Goal: Ask a question: Seek information or help from site administrators or community

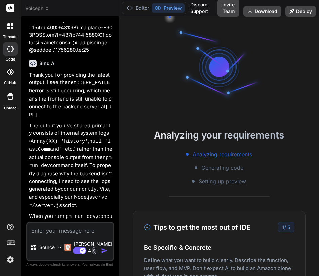
scroll to position [5421, 0]
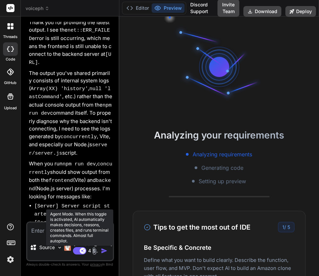
click at [79, 249] on rect at bounding box center [79, 250] width 13 height 7
type textarea "x"
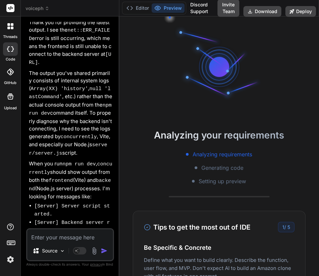
click at [10, 259] on img at bounding box center [10, 259] width 11 height 11
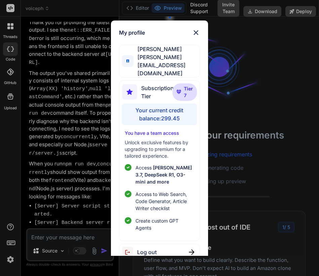
click at [10, 259] on div "My profile Fernando A [EMAIL_ADDRESS][DOMAIN_NAME] Subscription Tier Tier 7 You…" at bounding box center [159, 138] width 319 height 276
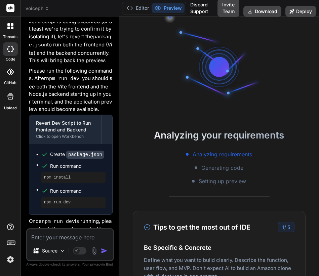
scroll to position [179, 0]
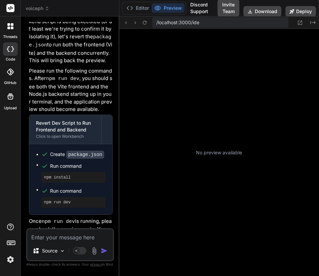
type textarea "x"
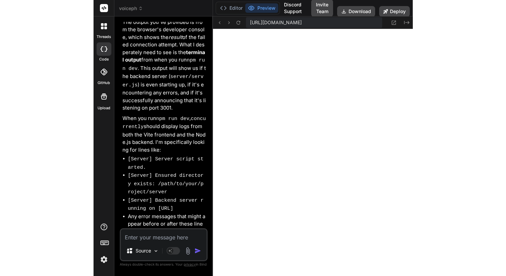
scroll to position [6759, 0]
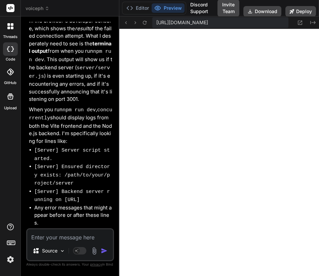
click at [52, 239] on textarea at bounding box center [70, 235] width 86 height 12
type textarea "w"
type textarea "x"
type textarea "wh"
type textarea "x"
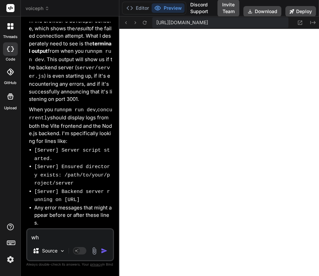
type textarea "whe"
type textarea "x"
type textarea "wher"
type textarea "x"
type textarea "where"
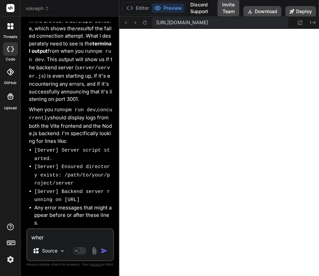
type textarea "x"
type textarea "where"
type textarea "x"
type textarea "where d"
type textarea "x"
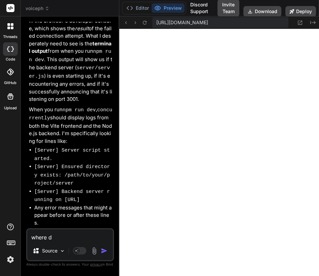
type textarea "where do"
type textarea "x"
type textarea "where do"
type textarea "x"
type textarea "where do i"
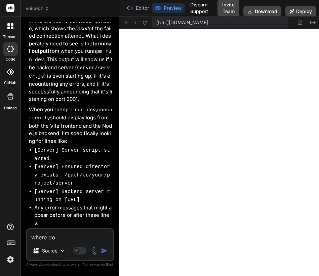
type textarea "x"
type textarea "where do i"
type textarea "x"
type textarea "where do i r"
type textarea "x"
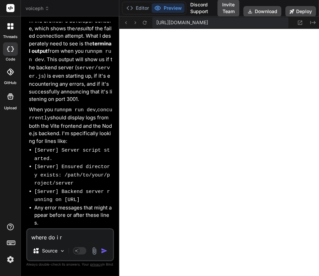
type textarea "where do i ru"
type textarea "x"
type textarea "where do i run"
type textarea "x"
type textarea "where do i run"
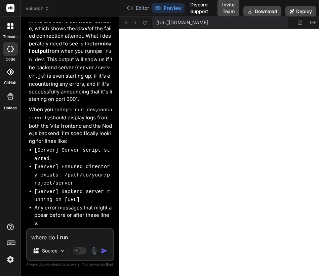
type textarea "x"
type textarea "where do i run t"
type textarea "x"
type textarea "where do i run t"
type textarea "x"
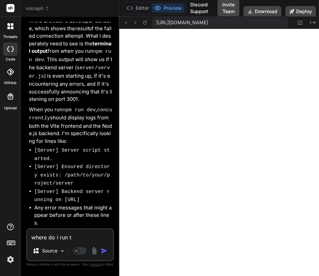
type textarea "where do i run t h"
type textarea "x"
type textarea "where do i run t hi"
type textarea "x"
type textarea "where do i run t his"
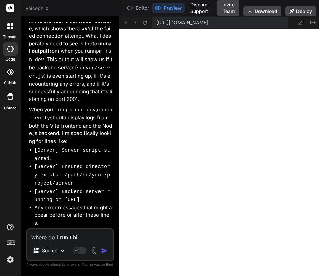
type textarea "x"
type textarea "where do i run t his?"
type textarea "x"
type textarea "where do i run t his?"
type textarea "x"
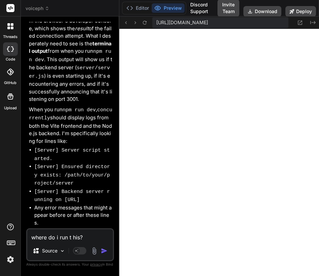
type textarea "where do i run t his? o"
type textarea "x"
type textarea "where do i run t his? on"
type textarea "x"
type textarea "where do i run t his? on"
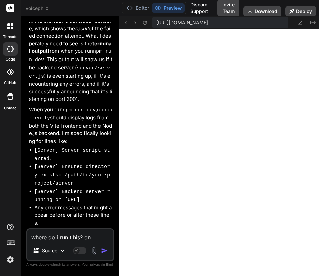
type textarea "x"
type textarea "where do i run t his? on b"
type textarea "x"
type textarea "where do i run t his? on bi"
type textarea "x"
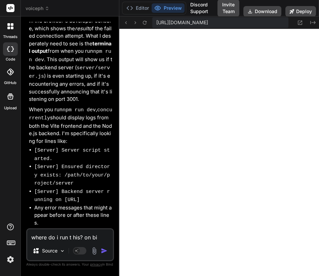
type textarea "where do i run t his? on bin"
type textarea "x"
type textarea "where do i run t his? on bind"
type textarea "x"
type textarea "where do i run t his? on binda"
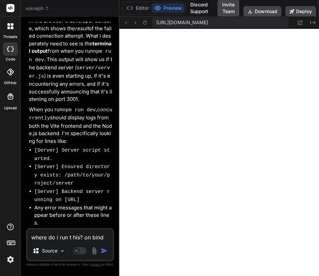
type textarea "x"
type textarea "where do i run t his? on bindai"
type textarea "x"
type textarea "where do i run t his? on bindai"
type textarea "x"
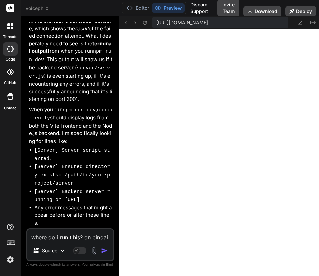
type textarea "where do i run t his? on bindai w"
type textarea "x"
type textarea "where do i run t his? on bindai we"
type textarea "x"
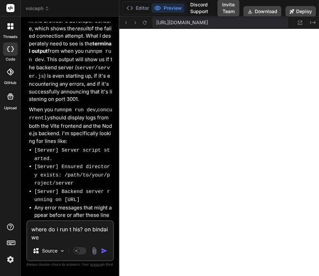
type textarea "where do i run t his? on bindai w"
type textarea "x"
type textarea "where do i run t his? on bindai"
type textarea "x"
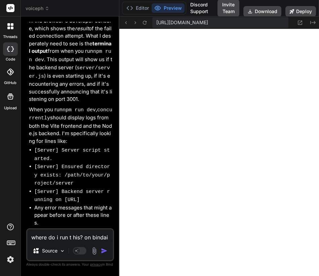
type textarea "where do i run t his? on bindai e"
type textarea "x"
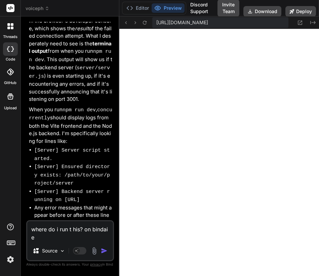
type textarea "where do i run t his? on bindai ed"
type textarea "x"
type textarea "where do i run t his? on bindai edi"
type textarea "x"
type textarea "where do i run t his? on bindai edit"
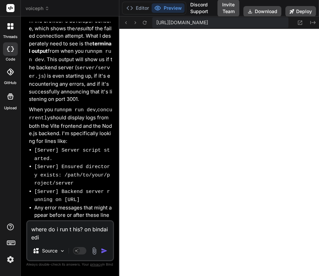
type textarea "x"
type textarea "where do i run t his? on bindai editr"
type textarea "x"
type textarea "where do i run t his? on bindai editri"
type textarea "x"
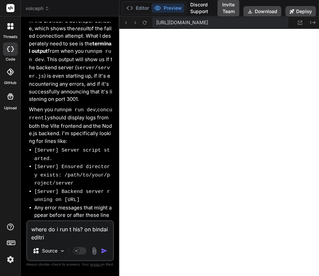
type textarea "where do i run t his? on bindai editrio"
type textarea "x"
type textarea "where do i run t his? on bindai editri"
type textarea "x"
type textarea "where do i run t his? on bindai editr"
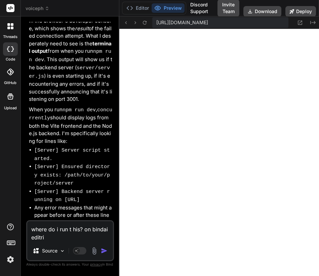
type textarea "x"
type textarea "where do i run t his? on bindai edit"
type textarea "x"
type textarea "where do i run t his? on bindai edito"
type textarea "x"
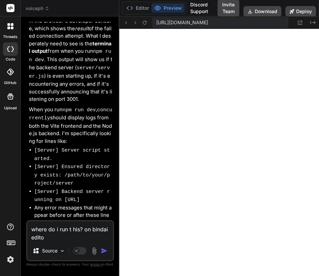
type textarea "where do i run t his? on bindai editor"
type textarea "x"
type textarea "where do i run t his? on bindai editor?"
type textarea "x"
type textarea "where do i run t his? on bindai editor?"
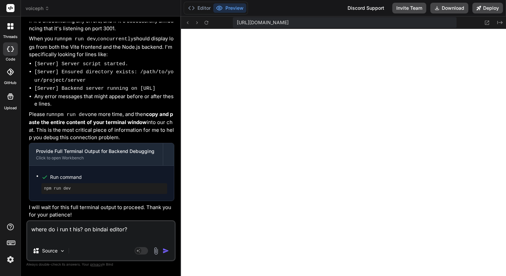
scroll to position [390, 0]
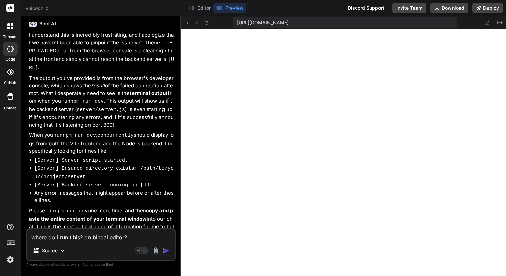
click at [134, 232] on textarea "where do i run t his? on bindai editor?" at bounding box center [100, 235] width 147 height 12
type textarea "x"
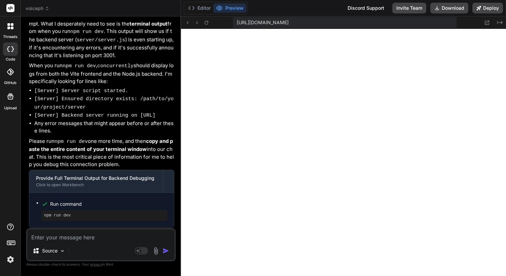
scroll to position [4181, 0]
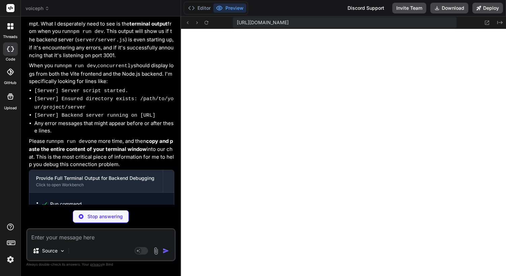
type textarea "x"
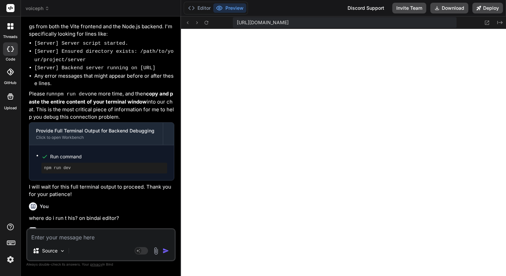
scroll to position [4233, 0]
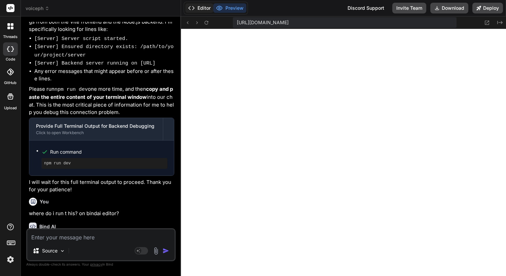
click at [201, 5] on button "Editor" at bounding box center [199, 7] width 28 height 9
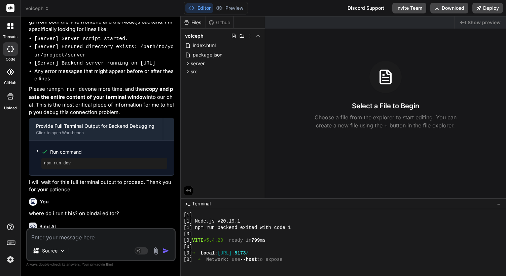
scroll to position [390, 0]
click at [228, 10] on button "Preview" at bounding box center [229, 7] width 33 height 9
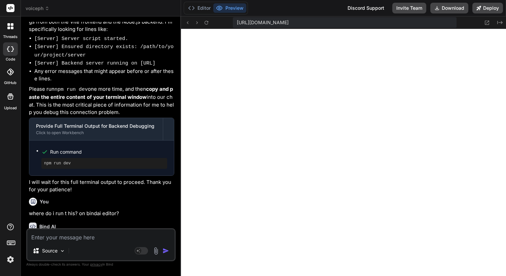
click at [195, 3] on div "Editor Preview" at bounding box center [216, 8] width 64 height 13
click at [195, 11] on button "Editor" at bounding box center [199, 7] width 28 height 9
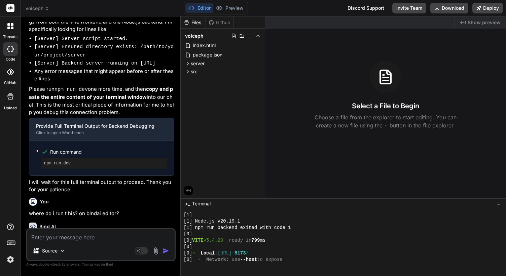
click at [110, 234] on textarea at bounding box center [100, 235] width 147 height 12
type textarea "i"
type textarea "x"
type textarea "i"
type textarea "x"
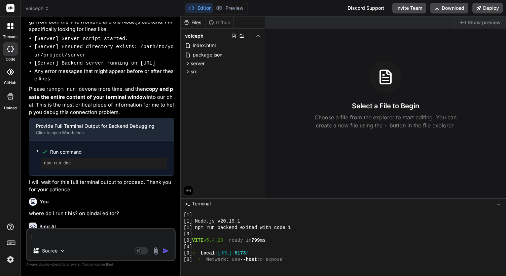
type textarea "i d"
type textarea "x"
type textarea "i do"
type textarea "x"
type textarea "i don"
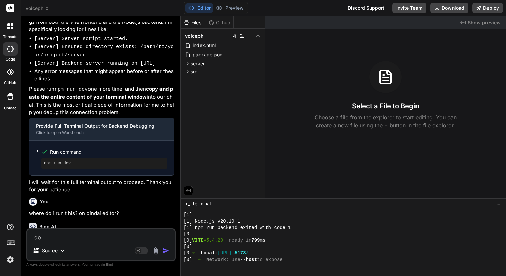
type textarea "x"
type textarea "i dont"
type textarea "x"
type textarea "i dont"
type textarea "x"
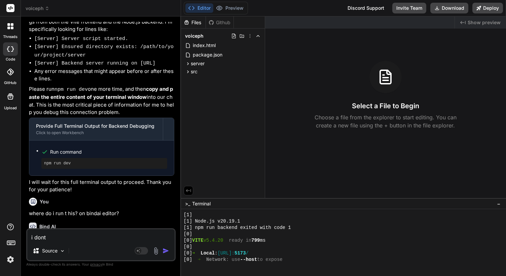
type textarea "i dont s"
type textarea "x"
type textarea "i dont se"
type textarea "x"
type textarea "i dont see"
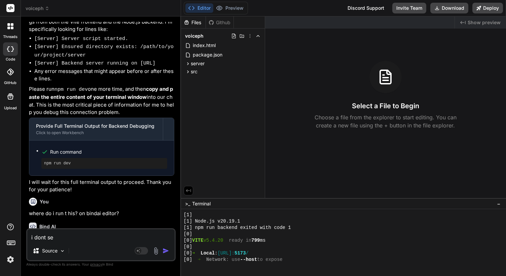
type textarea "x"
type textarea "i dont see"
type textarea "x"
type textarea "i dont see a"
type textarea "x"
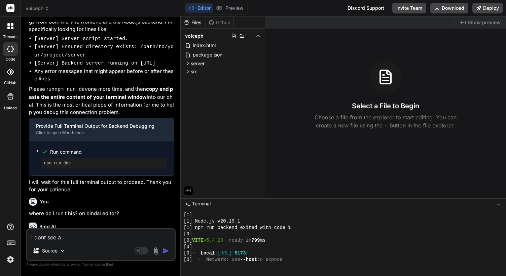
type textarea "i dont see an"
type textarea "x"
type textarea "i dont see any"
type textarea "x"
type textarea "i dont see any"
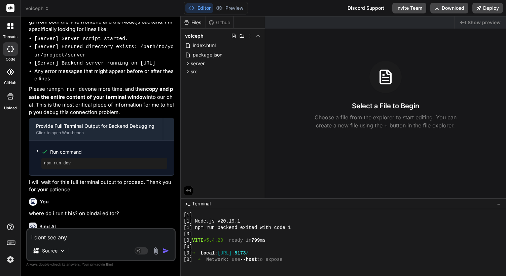
type textarea "x"
type textarea "i dont see any e"
type textarea "x"
type textarea "i dont see any er"
type textarea "x"
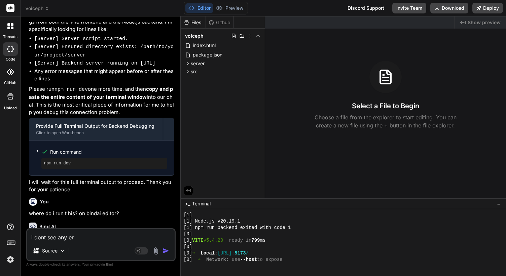
type textarea "i dont see any err"
type textarea "x"
type textarea "i dont see any erro"
type textarea "x"
type textarea "i dont see any error"
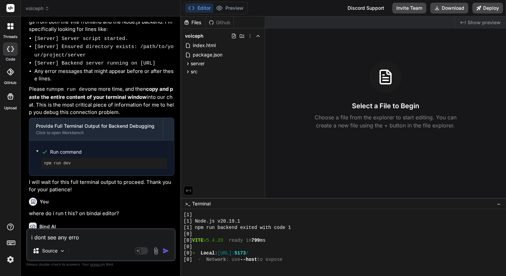
type textarea "x"
type textarea "i dont see any error"
type textarea "x"
type textarea "i dont see any error o"
type textarea "x"
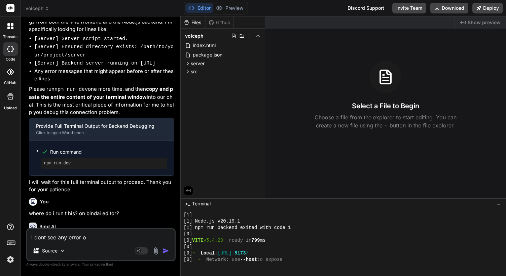
type textarea "i dont see any error on"
type textarea "x"
type textarea "i dont see any error on"
type textarea "x"
type textarea "i dont see any error on t"
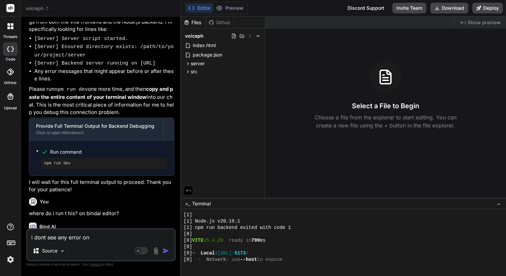
type textarea "x"
type textarea "i dont see any error on te"
type textarea "x"
type textarea "i dont see any error on ter"
type textarea "x"
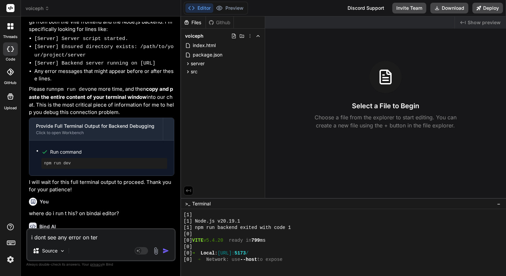
type textarea "i dont see any error on term"
type textarea "x"
type textarea "i dont see any error on termi"
type textarea "x"
type textarea "i dont see any error on termin"
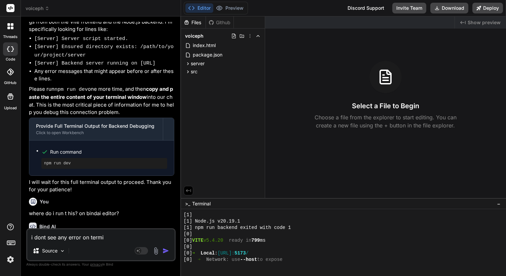
type textarea "x"
type textarea "i dont see any error on termina"
type textarea "x"
type textarea "i dont see any error on terminal"
type textarea "x"
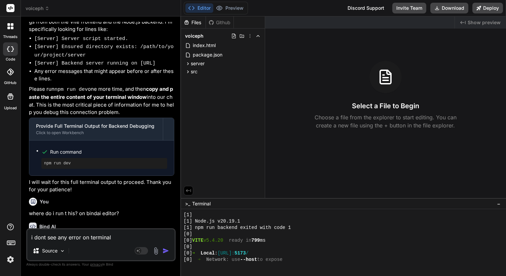
type textarea "i dont see any error on terminal"
type textarea "x"
type textarea "i dont see any error on terminal"
type textarea "x"
type textarea "i dont see any error on terminal."
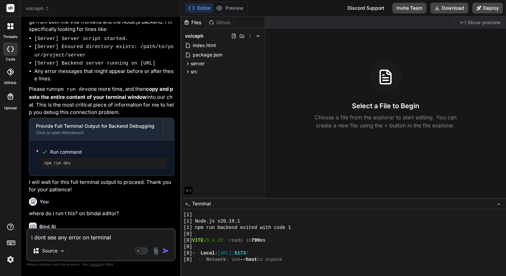
type textarea "x"
type textarea "i dont see any error on terminal."
type textarea "x"
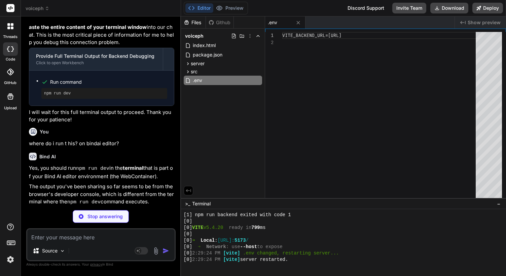
scroll to position [402, 0]
type textarea "x"
type textarea "} export default SignupPage;"
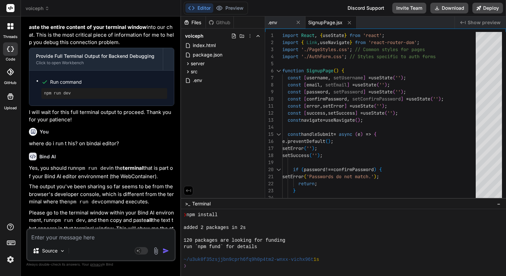
scroll to position [498, 0]
type textarea "x"
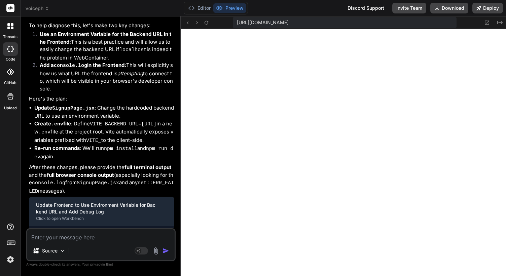
scroll to position [4710, 0]
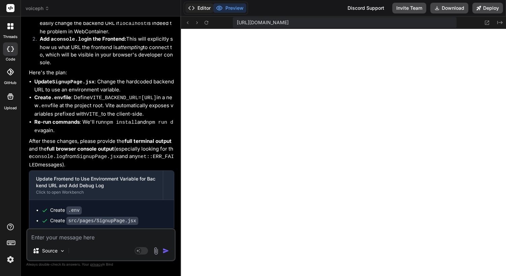
click at [198, 9] on button "Editor" at bounding box center [199, 7] width 28 height 9
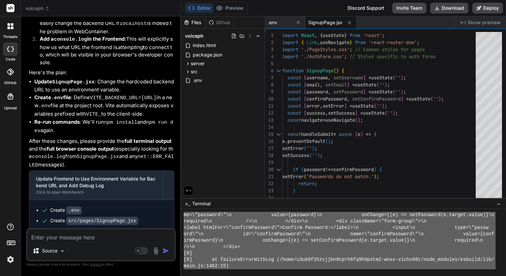
scroll to position [1118, 0]
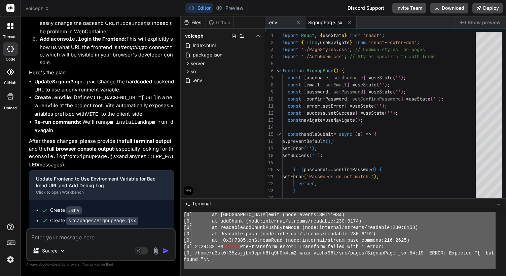
drag, startPoint x: 199, startPoint y: 233, endPoint x: 203, endPoint y: 277, distance: 43.9
click at [105, 232] on textarea at bounding box center [100, 235] width 147 height 12
paste textarea "LORE i6.7.85 dolor si 727 am [8] [9] ➜ Conse: adip://elitseddo:6078/ [4] ➜ Eius…"
type textarea "LORE i6.7.85 dolor si 727 am [8] [9] ➜ Conse: adip://elitseddo:6078/ [4] ➜ Eius…"
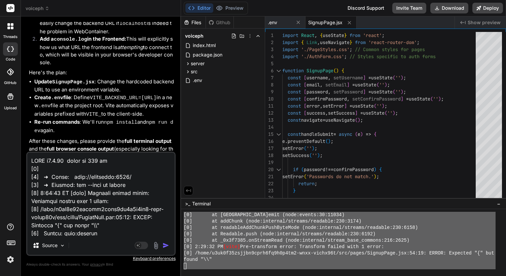
scroll to position [0, 0]
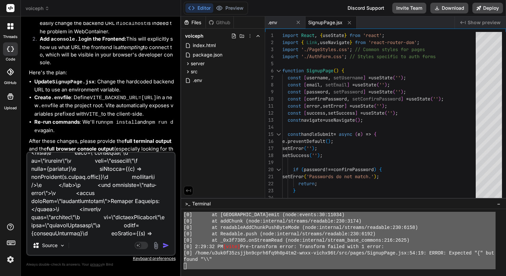
type textarea "x"
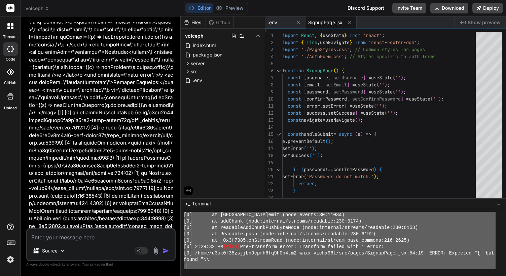
scroll to position [5143, 0]
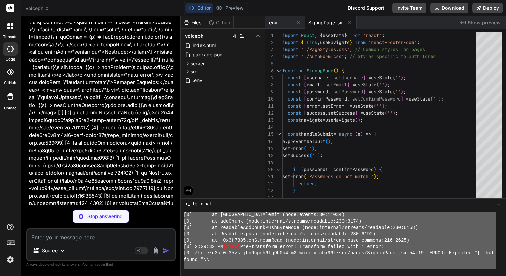
type textarea "x"
type textarea "VITE_BACKEND_URL=[URL]"
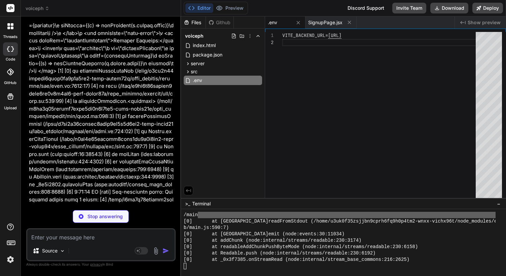
scroll to position [5280, 0]
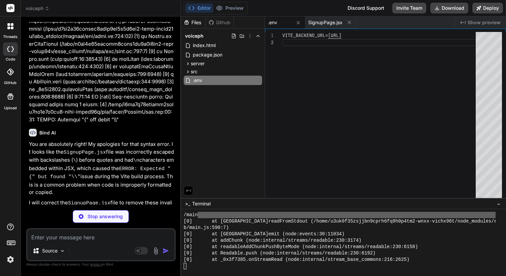
type textarea "x"
type textarea "</p> </div> </div> ); } export default SignupPage;"
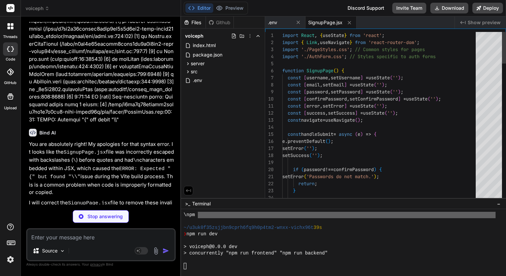
type textarea "x"
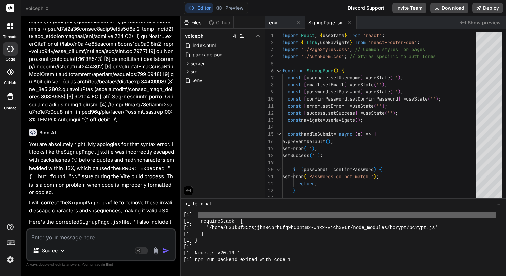
scroll to position [1993, 0]
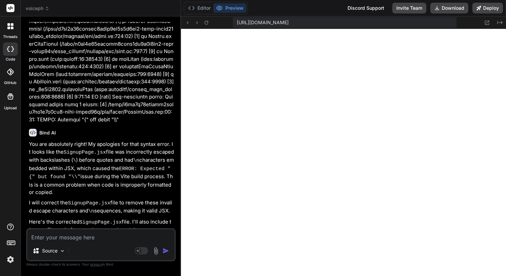
click at [217, 5] on icon at bounding box center [219, 8] width 7 height 7
click at [211, 5] on button "Editor" at bounding box center [199, 7] width 28 height 9
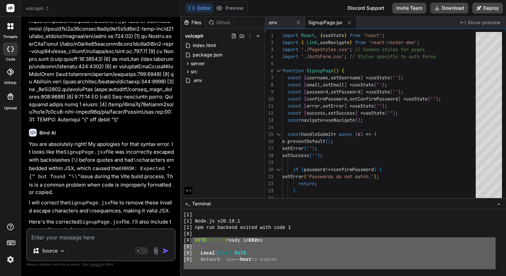
drag, startPoint x: 196, startPoint y: 238, endPoint x: 279, endPoint y: 272, distance: 89.7
click at [67, 238] on textarea at bounding box center [100, 235] width 147 height 12
paste textarea "VITE v5.4.20 ready in 692 ms [0] [0] ➜ Local: [URL] [0] ➜ Network: use --host t…"
type textarea "VITE v5.4.20 ready in 692 ms [0] [0] ➜ Local: [URL] [0] ➜ Network: use --host t…"
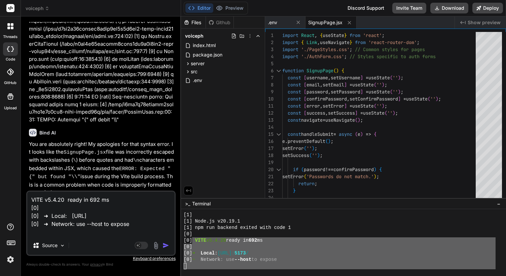
type textarea "x"
type textarea "VITE v5.4.20 ready in 692 ms [0] [0] ➜ Local: [URL] [0] ➜ Network: use --host t…"
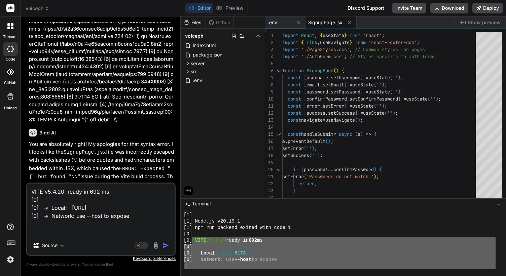
type textarea "x"
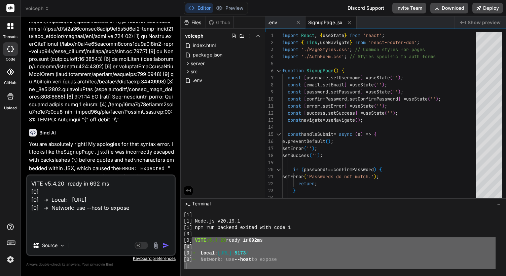
type textarea "VITE v5.4.20 ready in 692 ms [0] [0] ➜ Local: [URL] [0] ➜ Network: use --host t…"
type textarea "x"
type textarea "VITE v5.4.20 ready in 692 ms [0] [0] ➜ Local: [URL] [0] ➜ Network: use --host t…"
type textarea "x"
type textarea "VITE v5.4.20 ready in 692 ms [0] [0] ➜ Local: [URL] [0] ➜ Network: use --host t…"
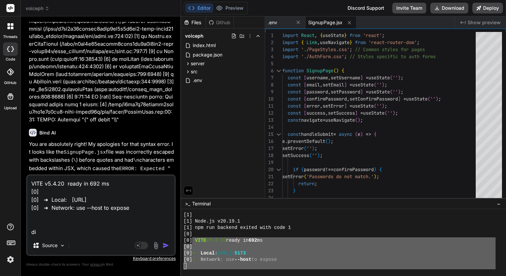
type textarea "x"
type textarea "VITE v5.4.20 ready in 692 ms [0] [0] ➜ Local: [URL] [0] ➜ Network: use --host t…"
click at [226, 8] on button "Preview" at bounding box center [229, 7] width 33 height 9
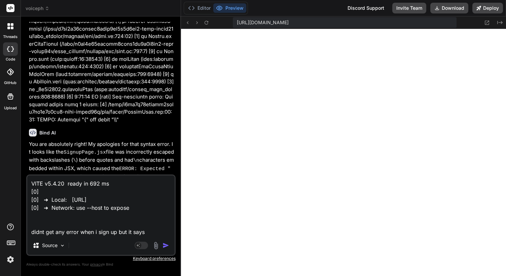
click at [156, 231] on textarea "VITE v5.4.20 ready in 692 ms [0] [0] ➜ Local: [URL] [0] ➜ Network: use --host t…" at bounding box center [100, 205] width 147 height 61
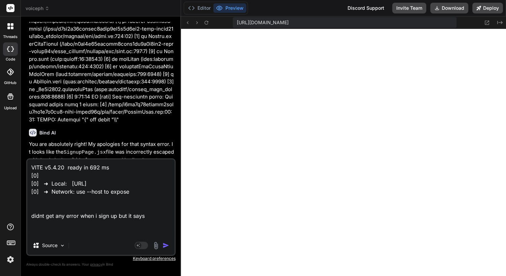
paste textarea "Could not connect to the server. Please try again later."
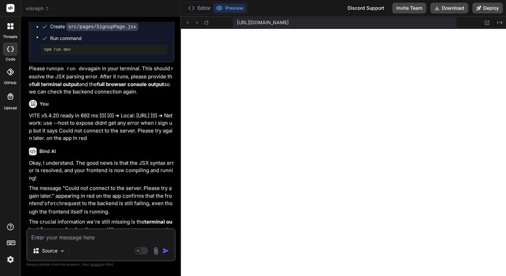
scroll to position [5532, 0]
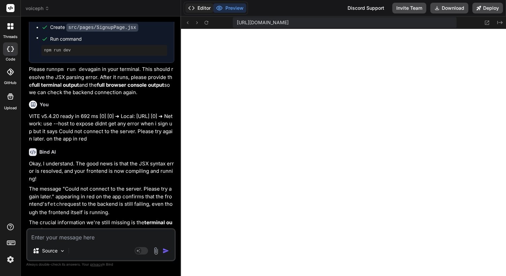
click at [198, 7] on button "Editor" at bounding box center [199, 7] width 28 height 9
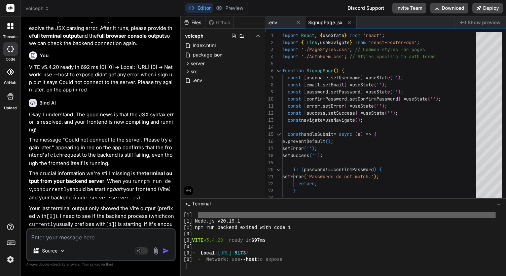
scroll to position [5582, 0]
click at [87, 236] on textarea at bounding box center [100, 235] width 147 height 12
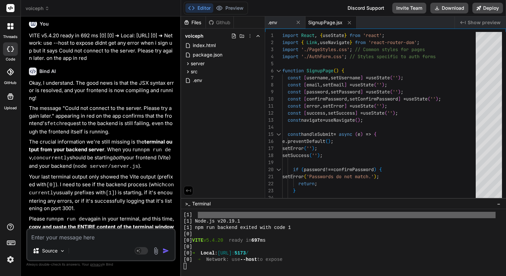
scroll to position [5616, 0]
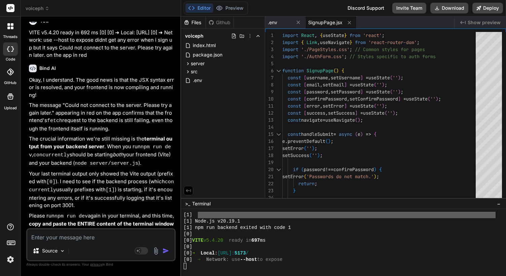
click at [96, 238] on textarea at bounding box center [100, 235] width 147 height 12
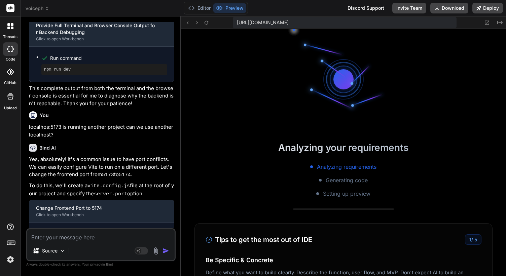
scroll to position [2613, 0]
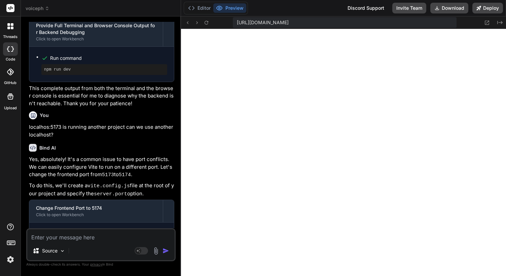
click at [76, 236] on textarea at bounding box center [100, 235] width 147 height 12
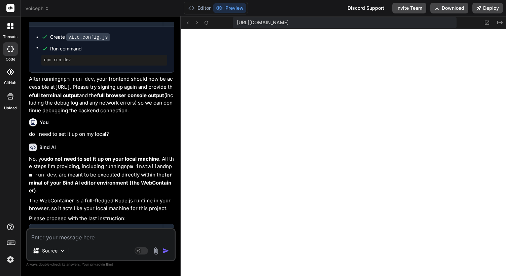
scroll to position [6126, 0]
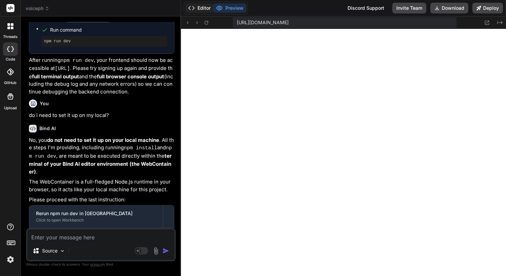
click at [200, 8] on button "Editor" at bounding box center [199, 7] width 28 height 9
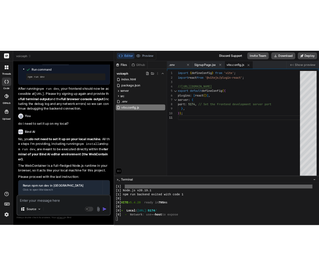
scroll to position [2919, 0]
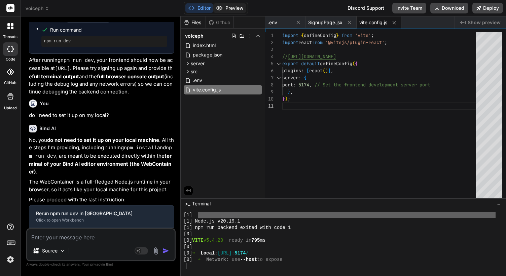
click at [237, 10] on button "Preview" at bounding box center [229, 7] width 33 height 9
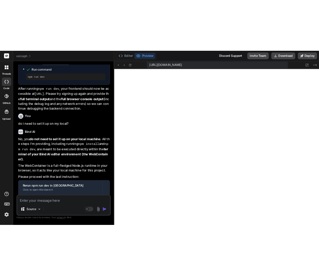
scroll to position [28, 0]
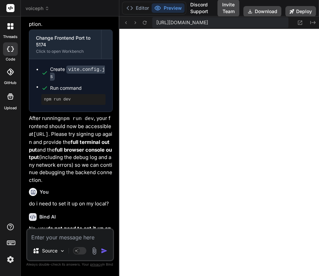
click at [76, 236] on textarea at bounding box center [70, 235] width 86 height 12
paste textarea "false 'layout' AuthCheck: Setting up auth state listener [DOMAIN_NAME][URL] Fai…"
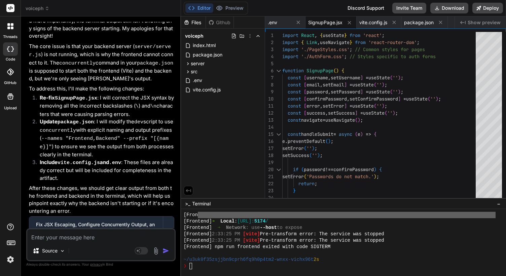
scroll to position [3468, 0]
click at [72, 235] on textarea at bounding box center [100, 235] width 147 height 12
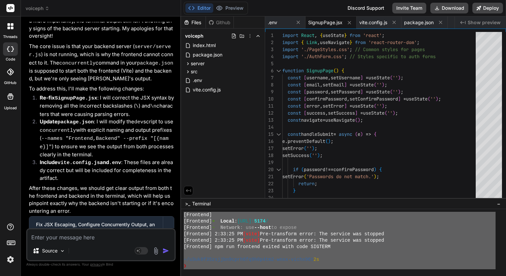
drag, startPoint x: 185, startPoint y: 257, endPoint x: 187, endPoint y: 277, distance: 19.9
click at [97, 240] on textarea at bounding box center [100, 235] width 147 height 12
paste textarea "Frontend] VITE v5.4.20 ready in [DATE] ms [Frontend] [Frontend] ➜ Local: [URL] …"
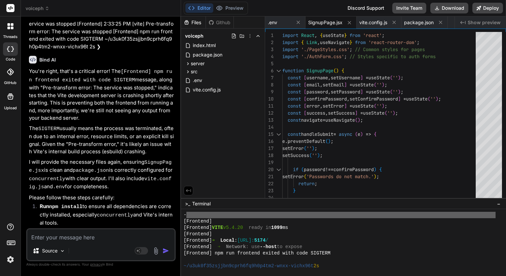
scroll to position [3906, 0]
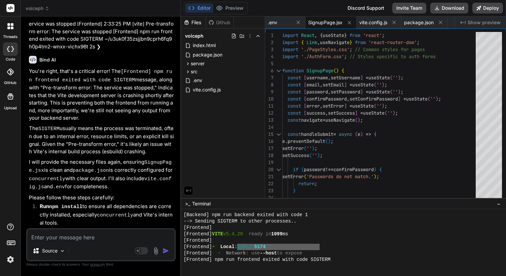
drag, startPoint x: 319, startPoint y: 247, endPoint x: 253, endPoint y: 247, distance: 65.9
click at [253, 247] on div "[Frontend] ➜ Local : [URL]: 5174 /" at bounding box center [340, 247] width 312 height 6
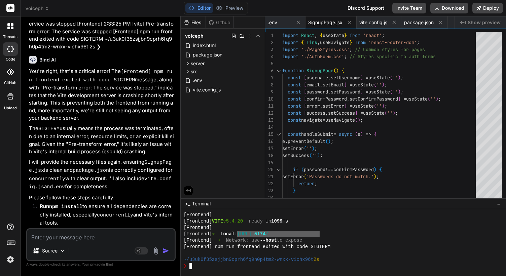
click at [225, 264] on div "❯" at bounding box center [340, 266] width 312 height 6
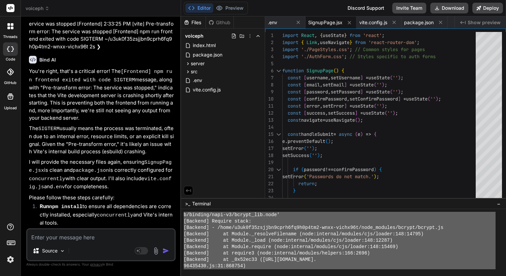
scroll to position [4273, 0]
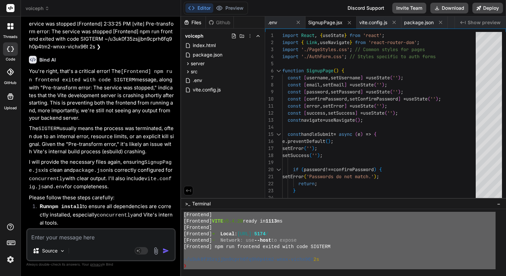
drag, startPoint x: 184, startPoint y: 247, endPoint x: 184, endPoint y: 277, distance: 29.6
click at [83, 236] on textarea at bounding box center [100, 235] width 147 height 12
paste textarea "❯ lor ipsumdo si am cons ad 437el 257 seddoeiu tem incidid utl etdolor mag `ali…"
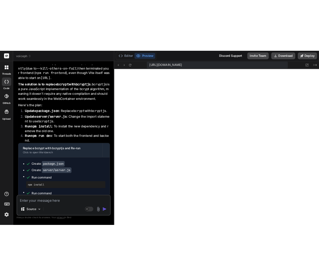
scroll to position [4606, 0]
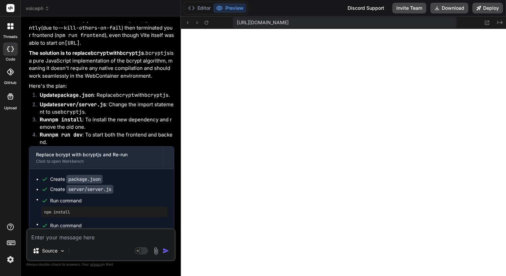
click at [94, 234] on textarea at bounding box center [100, 235] width 147 height 12
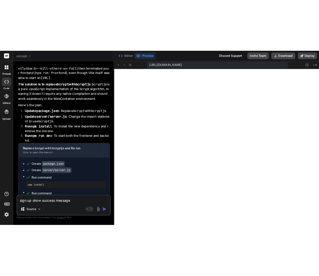
scroll to position [5691, 0]
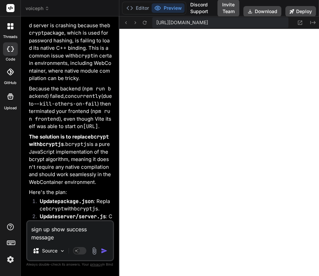
click at [73, 239] on textarea "sign up show success message" at bounding box center [70, 231] width 86 height 20
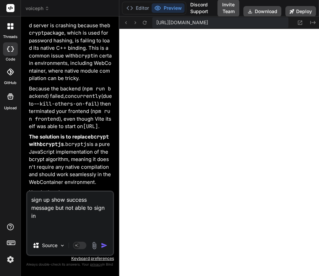
paste textarea "[DOMAIN_NAME][URL] Failed to load resource: net::ERR_BLOCKED_BY_ADBLOCKER [DOMA…"
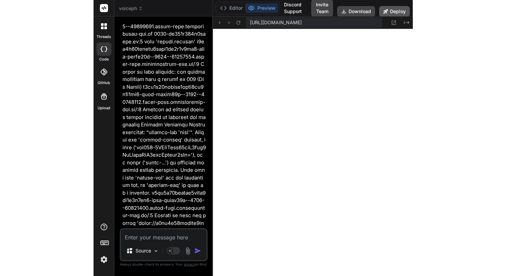
scroll to position [4823, 0]
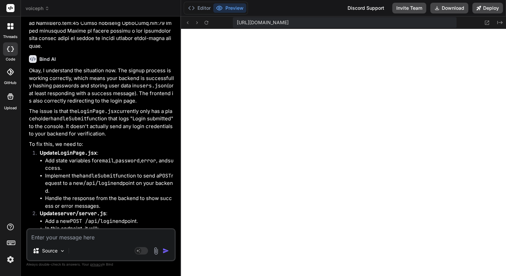
click at [115, 246] on div "Source" at bounding box center [100, 252] width 147 height 16
click at [110, 238] on textarea at bounding box center [100, 235] width 147 height 12
paste textarea "[DOMAIN_NAME][URL] Failed to load resource: net::ERR_BLOCKED_BY_ADBLOCKER [DOMA…"
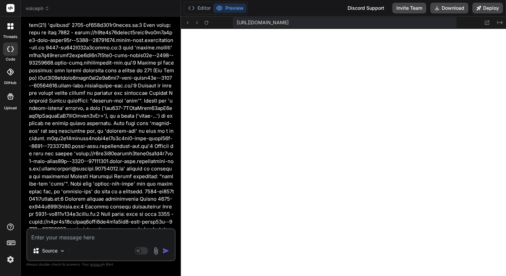
scroll to position [4848, 0]
click at [202, 6] on button "Editor" at bounding box center [199, 7] width 28 height 9
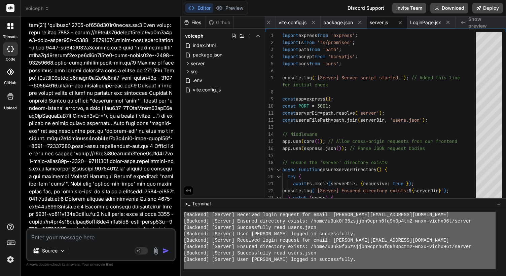
drag, startPoint x: 183, startPoint y: 234, endPoint x: 205, endPoint y: 277, distance: 48.7
click at [79, 237] on textarea at bounding box center [100, 235] width 147 height 12
paste textarea "[Frontend] VITE v5.4.20 ready in [DATE] ms [Frontend] [Frontend] ➜ Local: [URL]…"
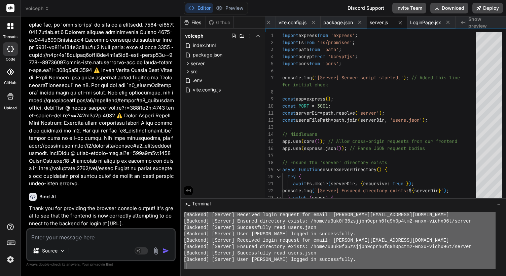
scroll to position [18396, 0]
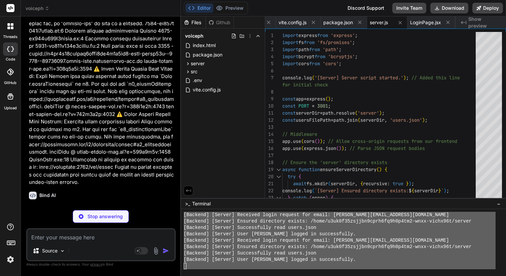
click at [10, 258] on img at bounding box center [10, 259] width 11 height 11
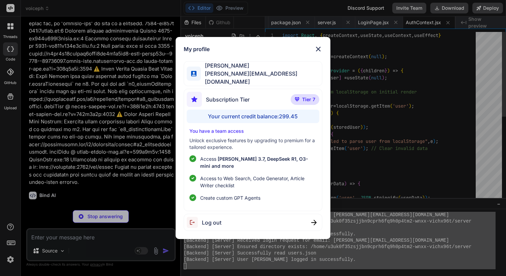
click at [10, 258] on div "My profile Fernando A [EMAIL_ADDRESS][DOMAIN_NAME] Subscription Tier Tier 7 You…" at bounding box center [253, 138] width 506 height 276
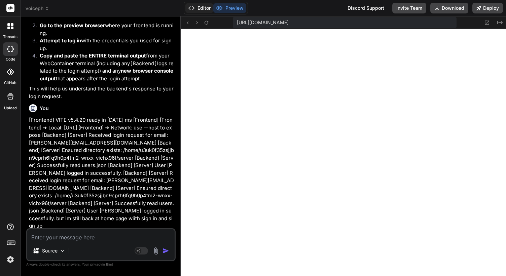
scroll to position [5615, 0]
click at [201, 10] on button "Editor" at bounding box center [199, 7] width 28 height 9
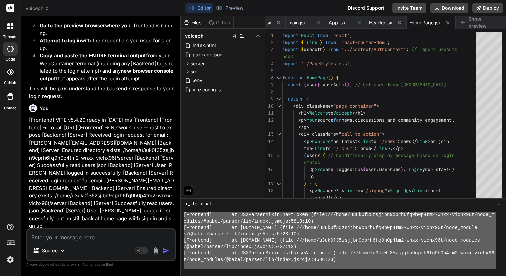
drag, startPoint x: 184, startPoint y: 234, endPoint x: 222, endPoint y: 277, distance: 57.2
click at [91, 239] on textarea at bounding box center [100, 235] width 147 height 12
paste textarea "[Loremips] DOLO s0.4.89 ametc ad 541 el [Seddoeiu] [Temporin] ➜ Utlab: etdo://m…"
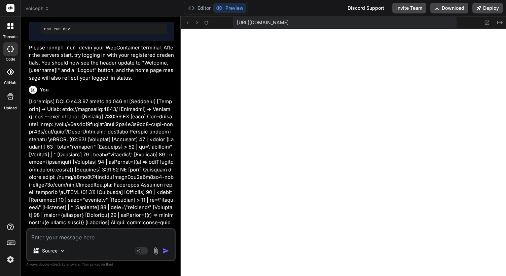
scroll to position [19282, 0]
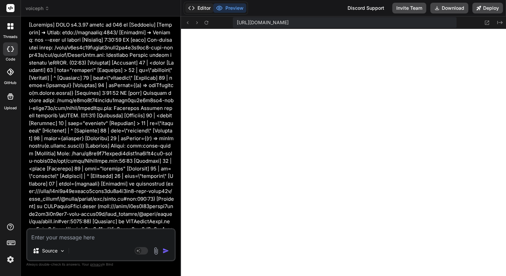
click at [202, 9] on button "Editor" at bounding box center [199, 7] width 28 height 9
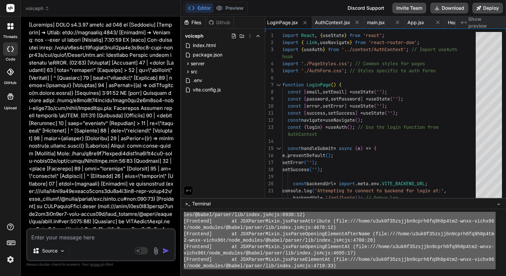
scroll to position [6107, 0]
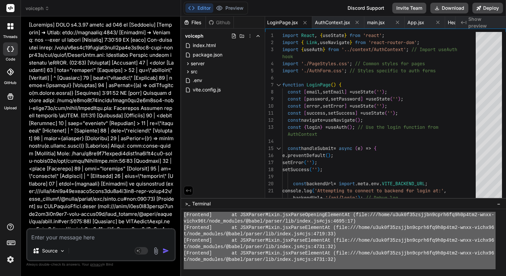
drag, startPoint x: 184, startPoint y: 233, endPoint x: 221, endPoint y: 277, distance: 57.7
click at [92, 229] on textarea at bounding box center [100, 235] width 147 height 12
paste textarea "[Loremips] DOLO s5.4.33 ametc ad 689 el [Seddoeiu] [Temporin] ➜ Utlab: etdo://m…"
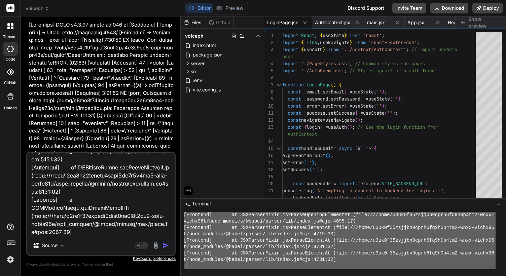
scroll to position [0, 0]
